Goal: Find specific page/section: Find specific page/section

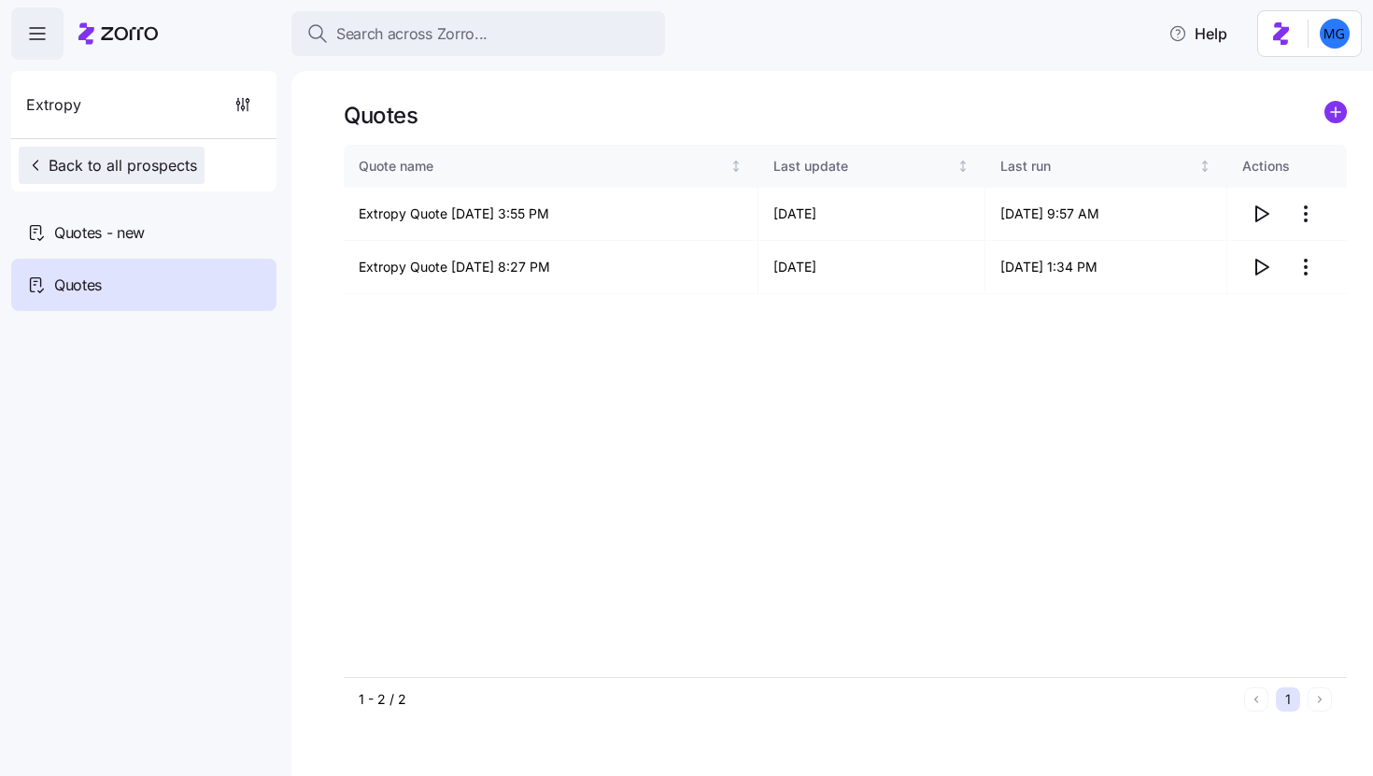
click at [121, 161] on span "Back to all prospects" at bounding box center [111, 165] width 171 height 22
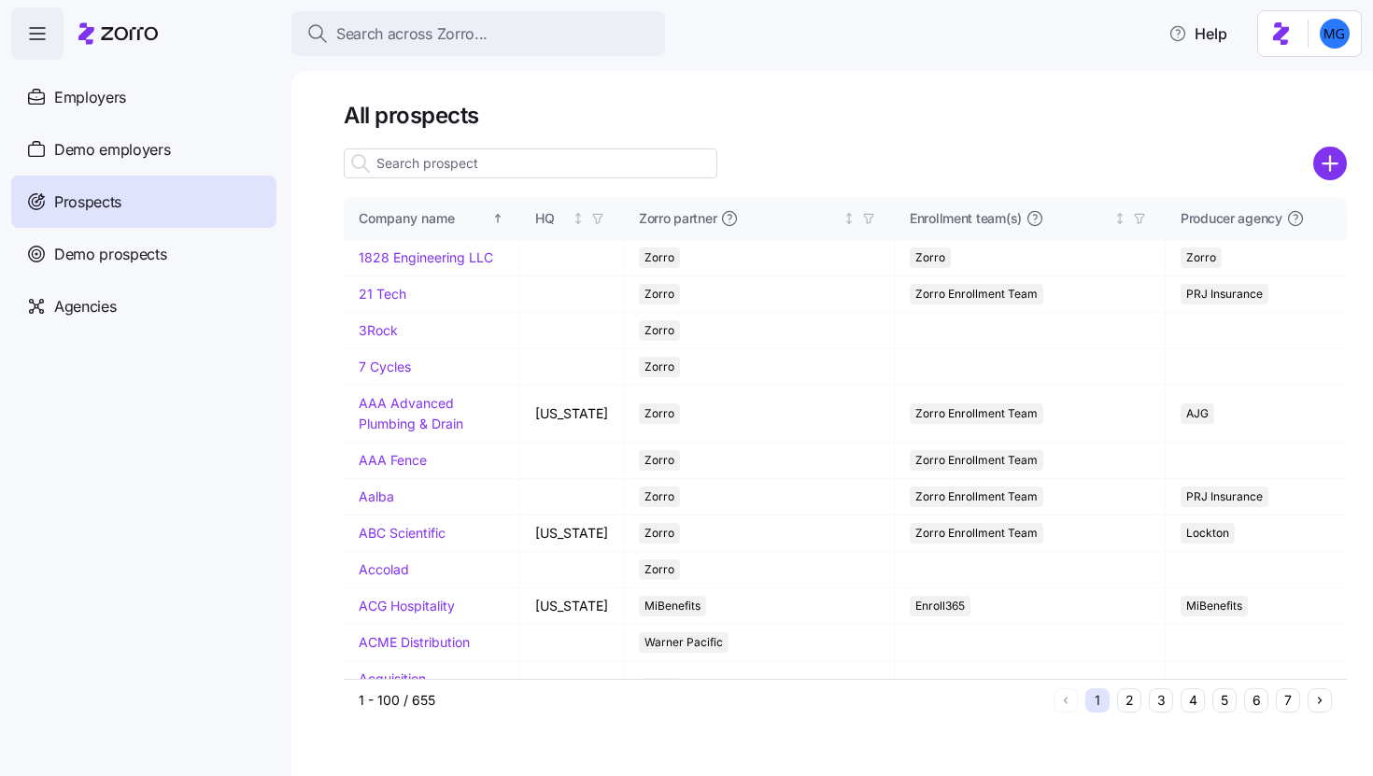
click at [427, 163] on input at bounding box center [531, 164] width 374 height 30
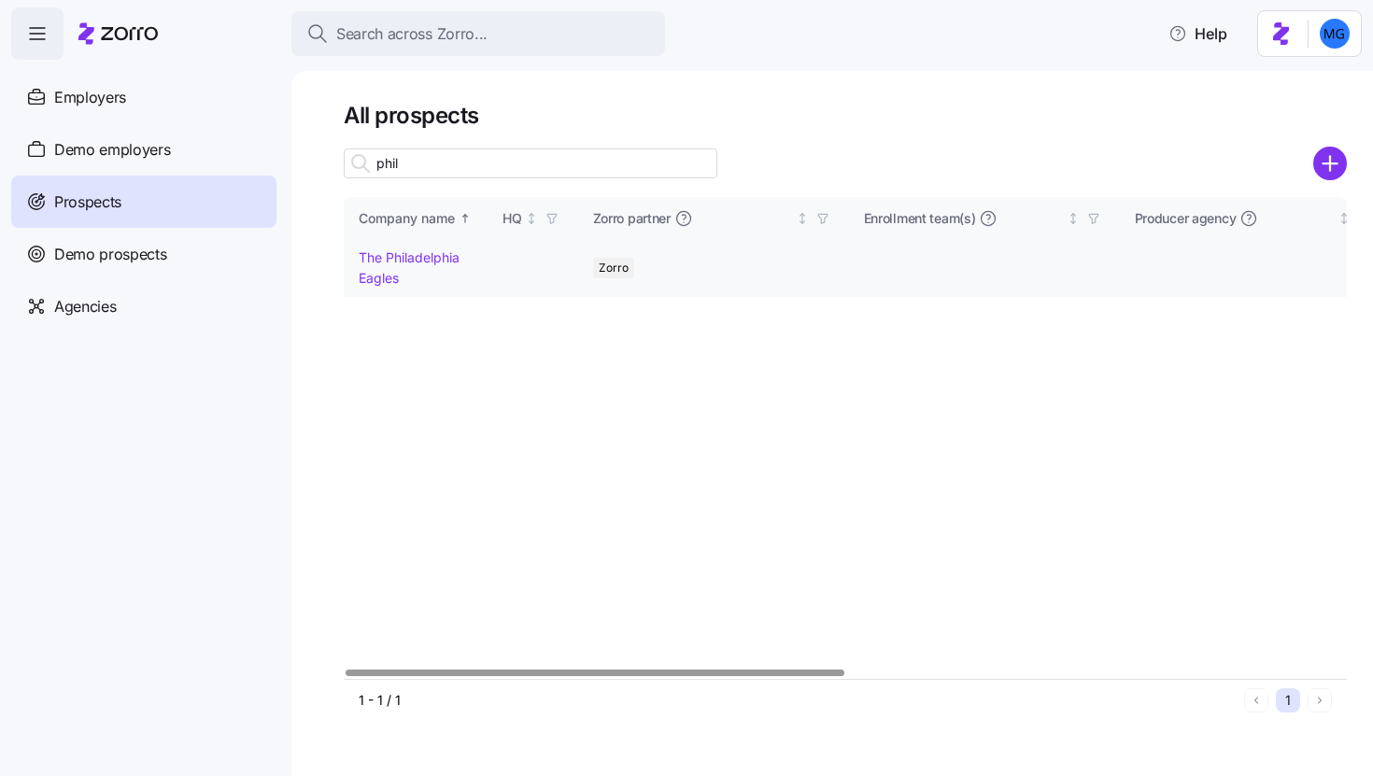
type input "phil"
click at [406, 253] on link "The Philadelphia Eagles" at bounding box center [409, 267] width 101 height 36
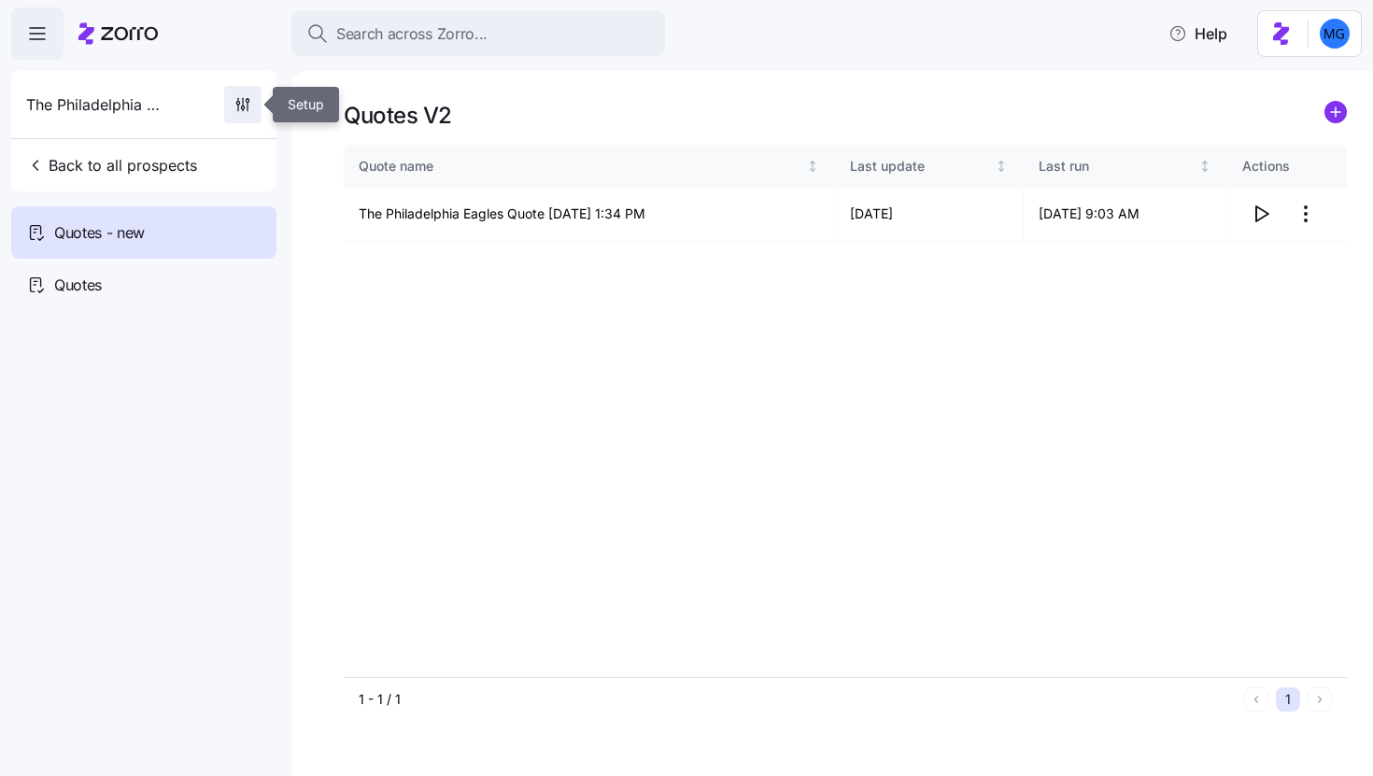
click at [255, 112] on span "button" at bounding box center [242, 104] width 35 height 35
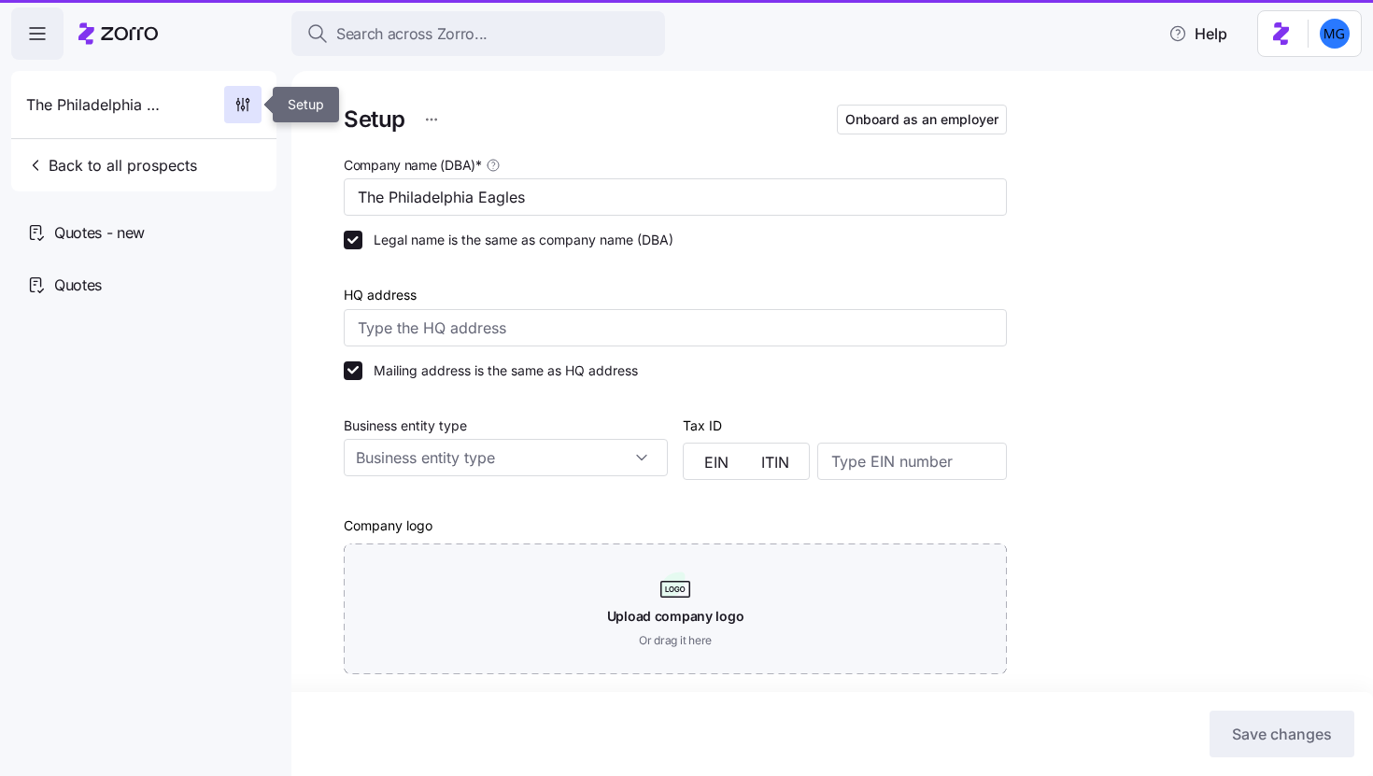
type input "Zorro"
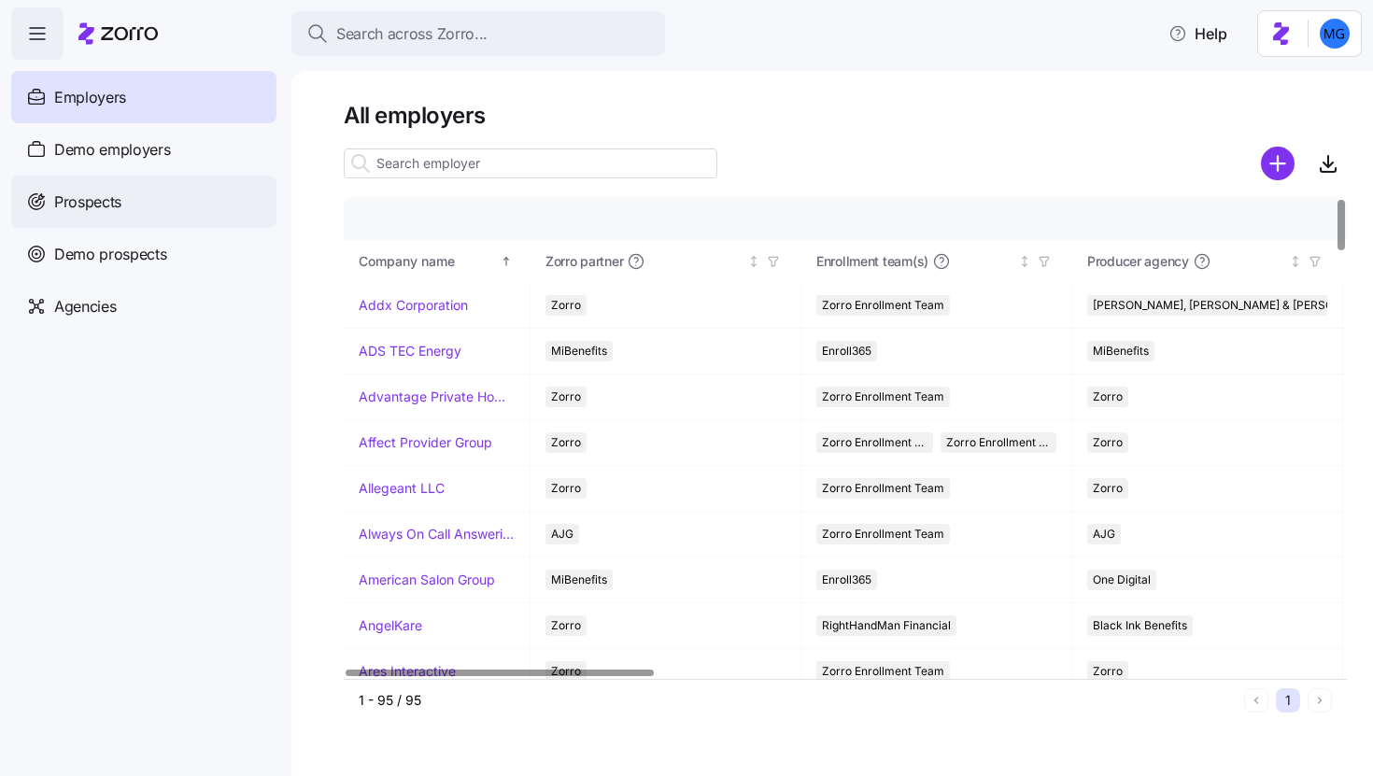
click at [159, 206] on div "Prospects" at bounding box center [143, 202] width 265 height 52
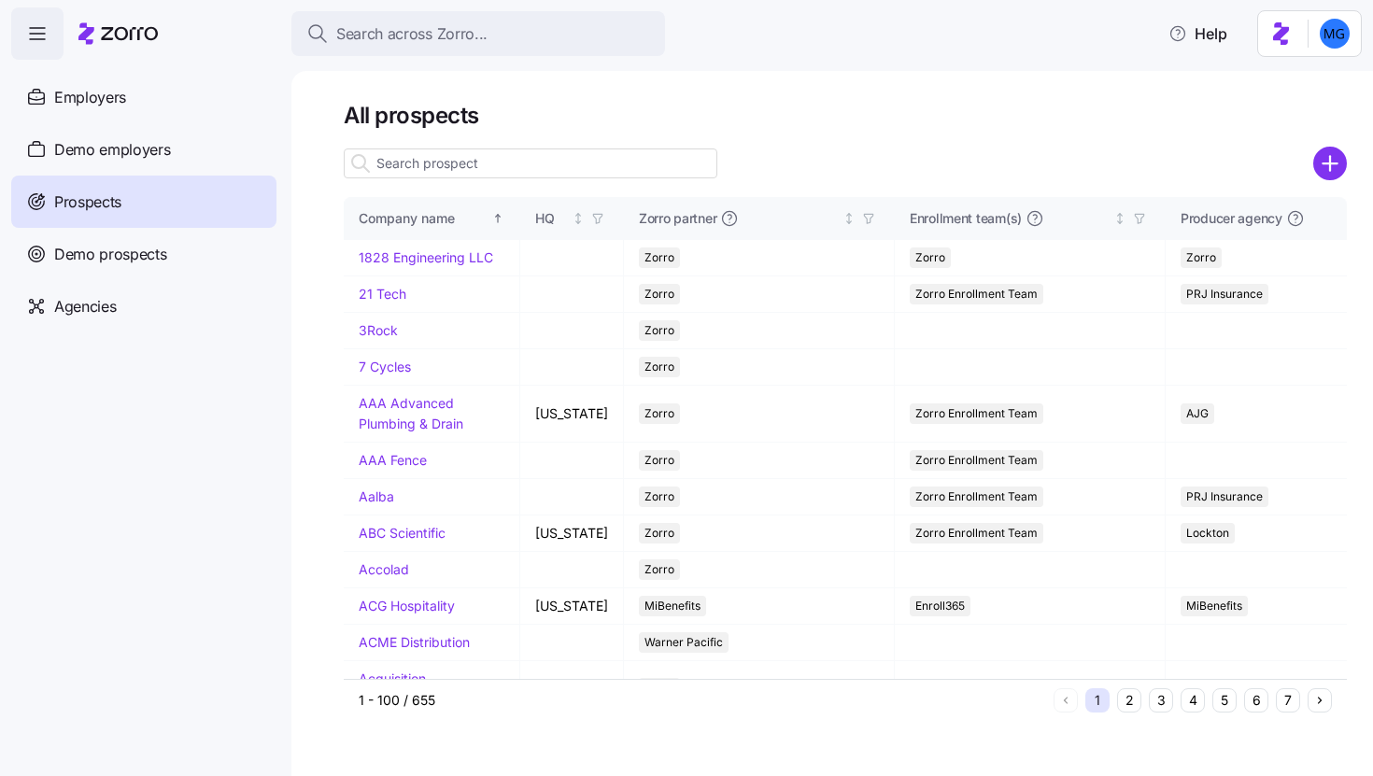
click at [537, 162] on input at bounding box center [531, 164] width 374 height 30
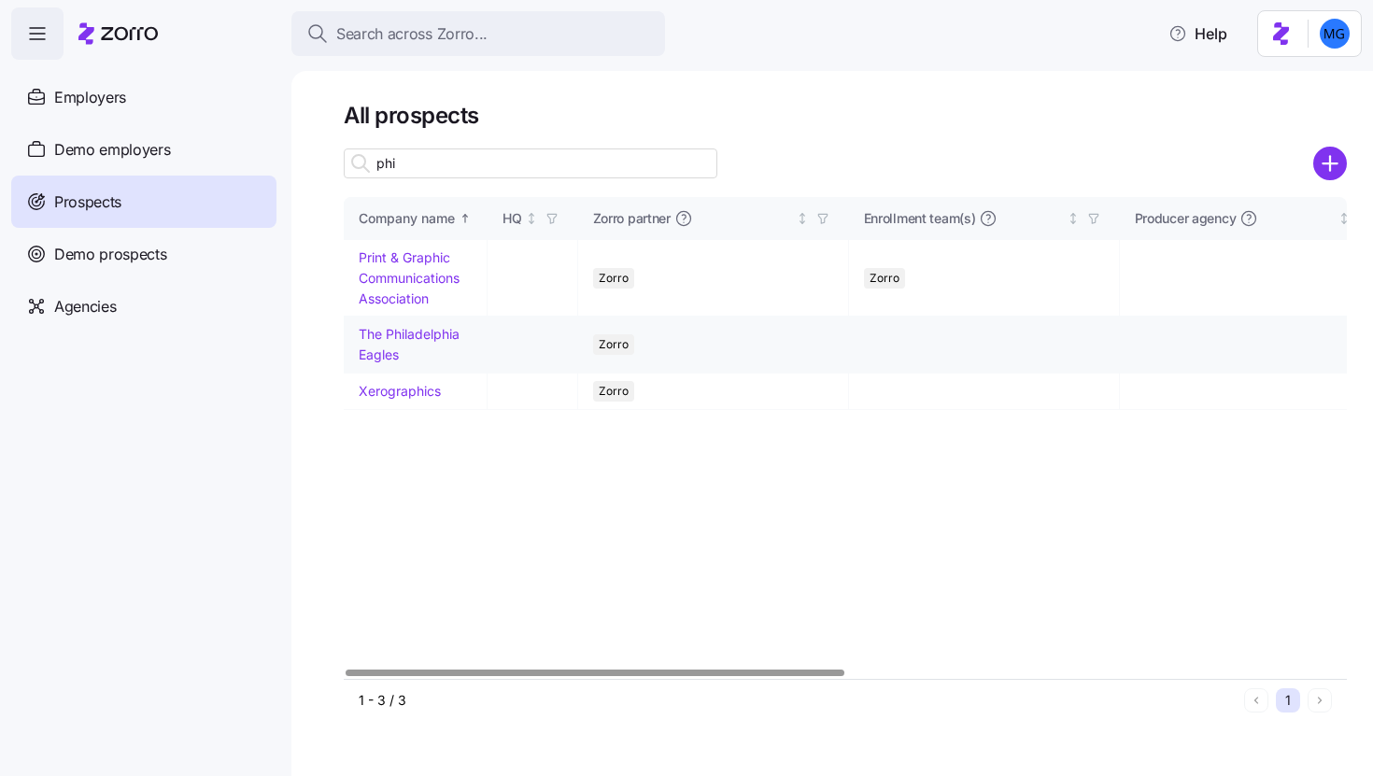
type input "phi"
click at [399, 336] on link "The Philadelphia Eagles" at bounding box center [409, 344] width 101 height 36
